Goal: Task Accomplishment & Management: Use online tool/utility

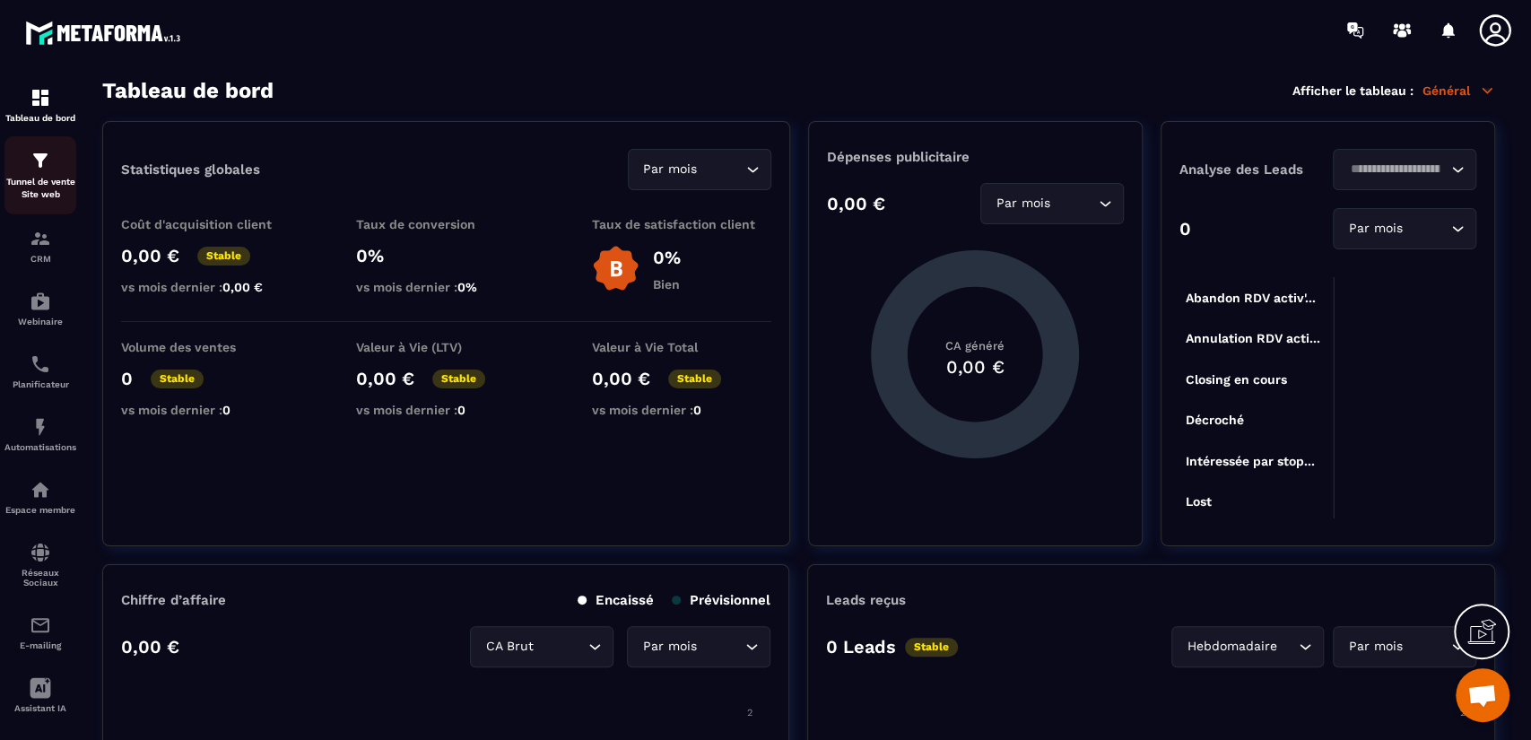
click at [42, 168] on img at bounding box center [41, 161] width 22 height 22
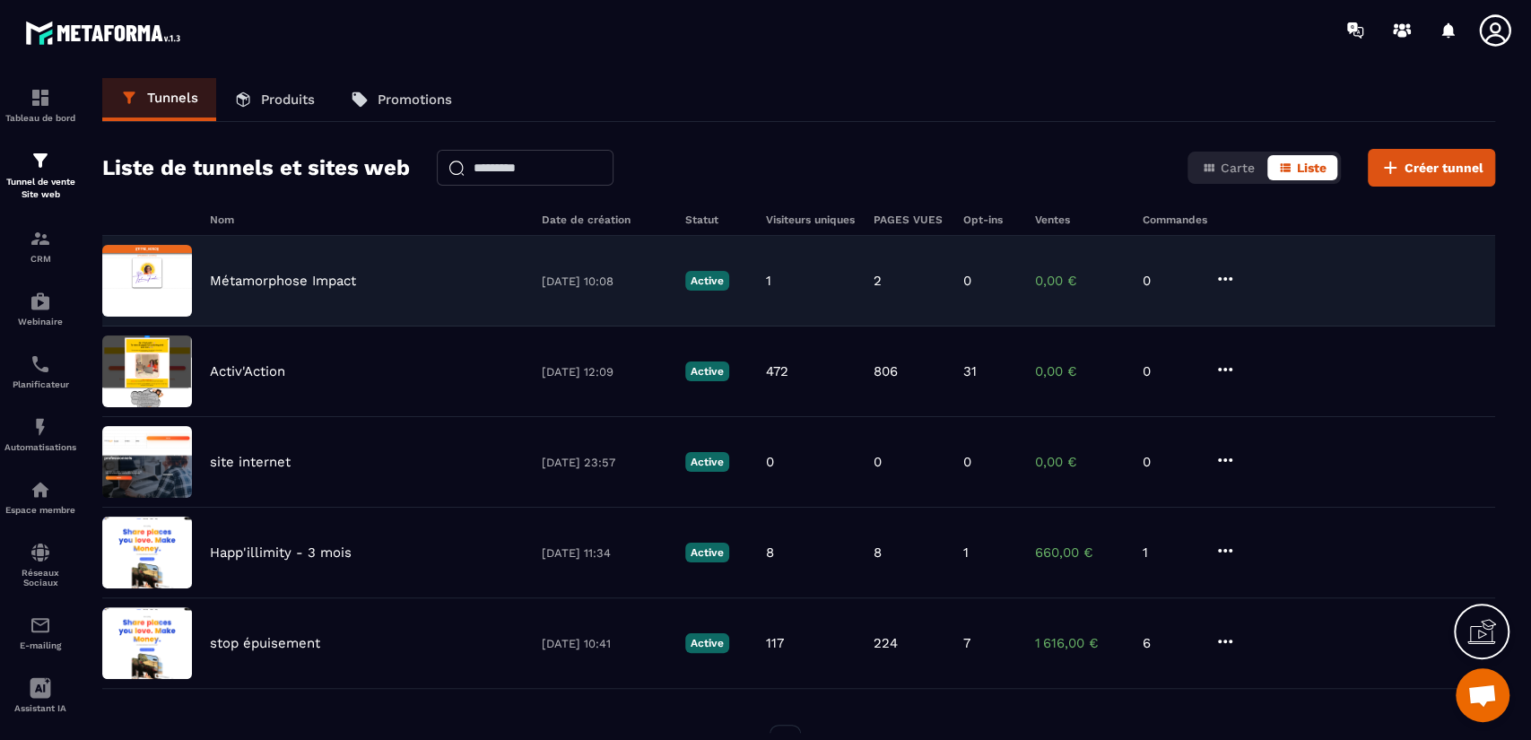
click at [294, 273] on p "Métamorphose Impact" at bounding box center [283, 281] width 146 height 16
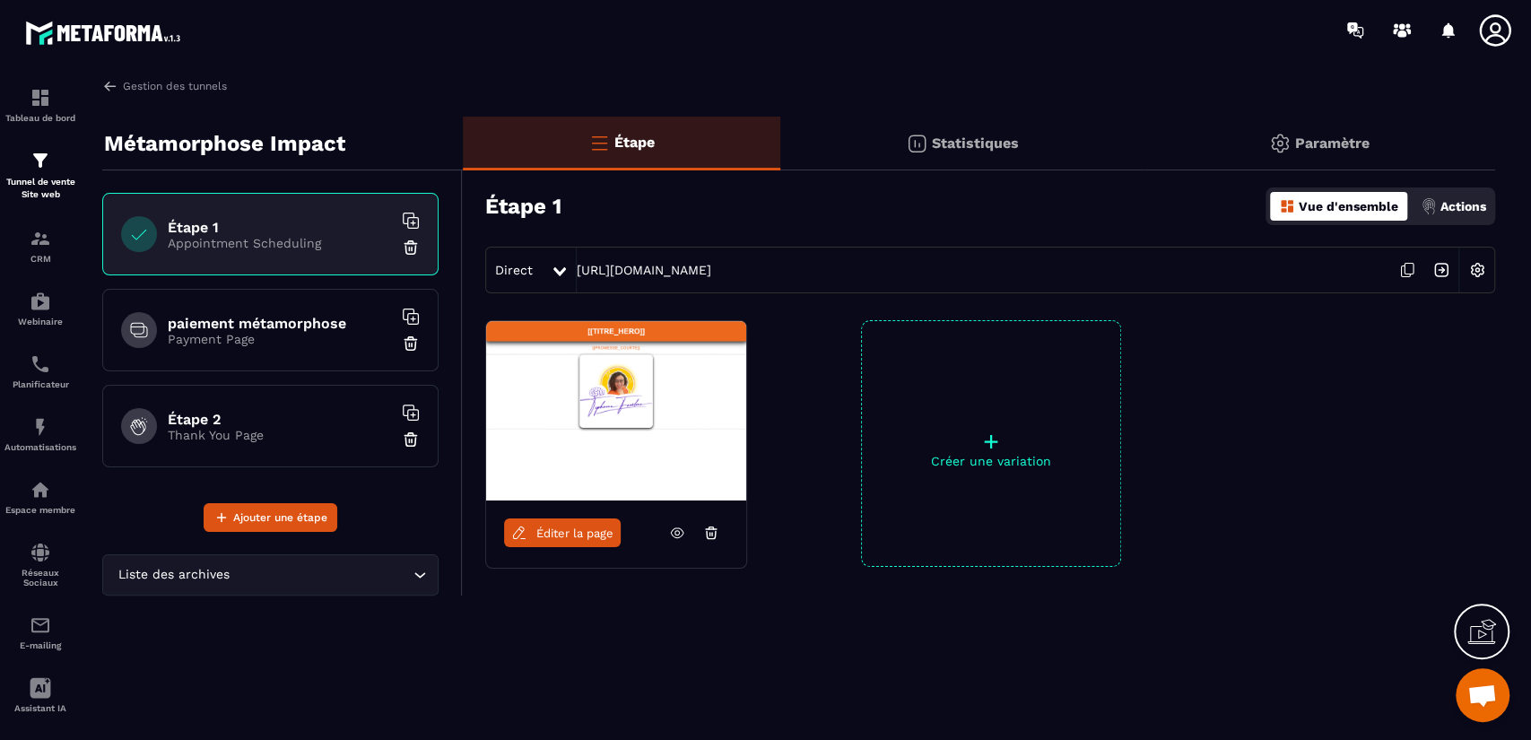
click at [574, 536] on span "Éditer la page" at bounding box center [574, 533] width 77 height 13
